Goal: Navigation & Orientation: Understand site structure

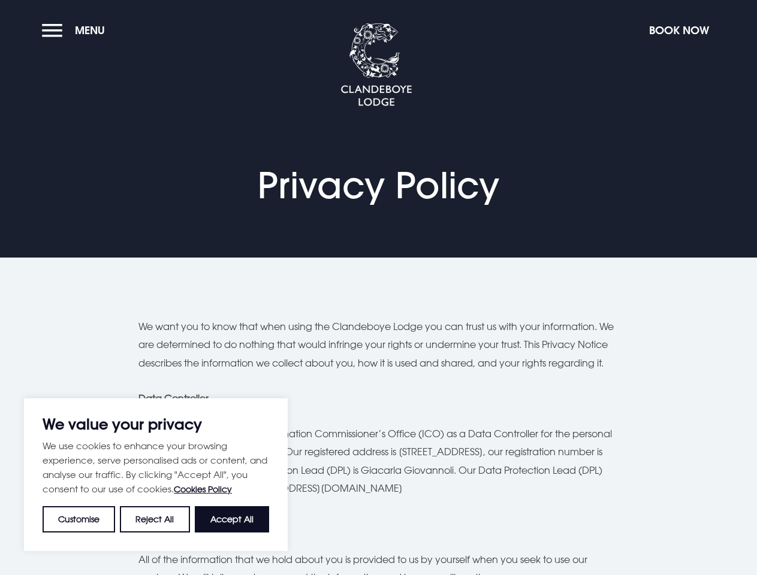
click at [79, 519] on button "Customise" at bounding box center [79, 519] width 72 height 26
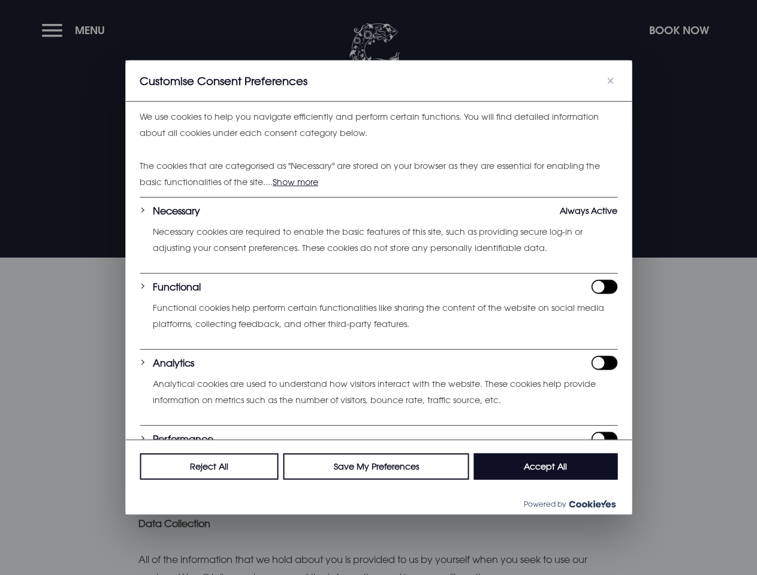
click at [232, 408] on p "Analytical cookies are used to understand how visitors interact with the websit…" at bounding box center [385, 392] width 464 height 32
click at [76, 30] on div at bounding box center [378, 287] width 757 height 575
click at [678, 30] on div at bounding box center [378, 287] width 757 height 575
